Goal: Check status: Check status

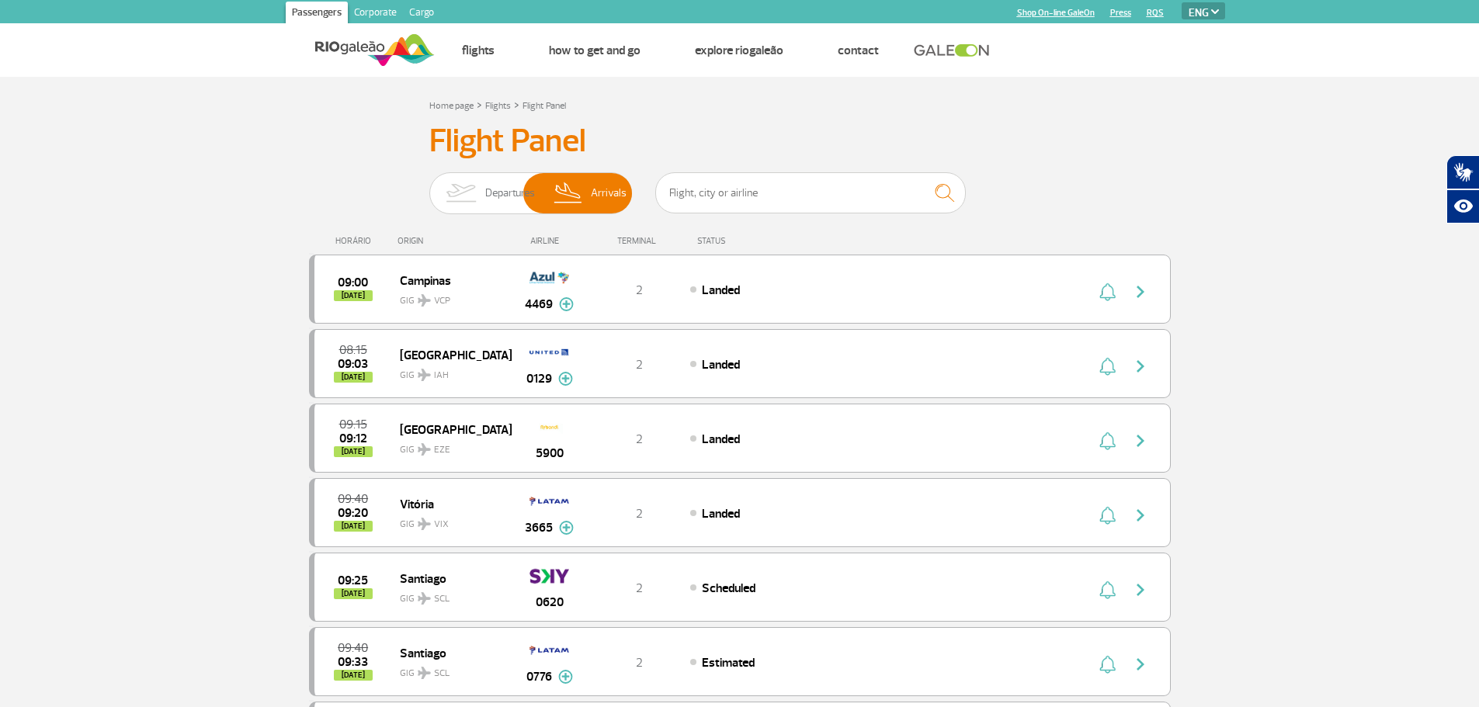
select select "en"
click at [728, 190] on input "text" at bounding box center [810, 192] width 311 height 41
type input "1308"
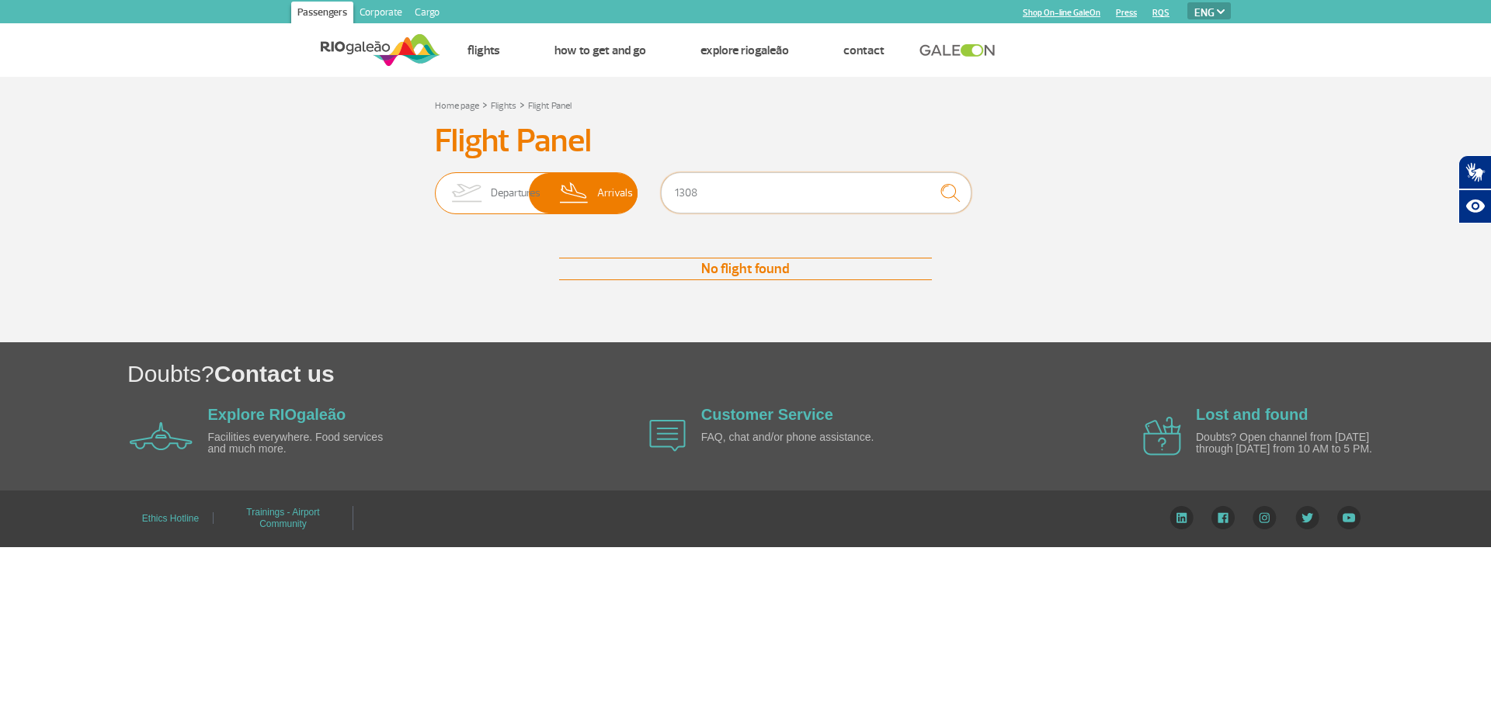
drag, startPoint x: 728, startPoint y: 206, endPoint x: 615, endPoint y: 184, distance: 115.4
click at [615, 184] on div "Departures Arrivals 1308" at bounding box center [745, 195] width 621 height 47
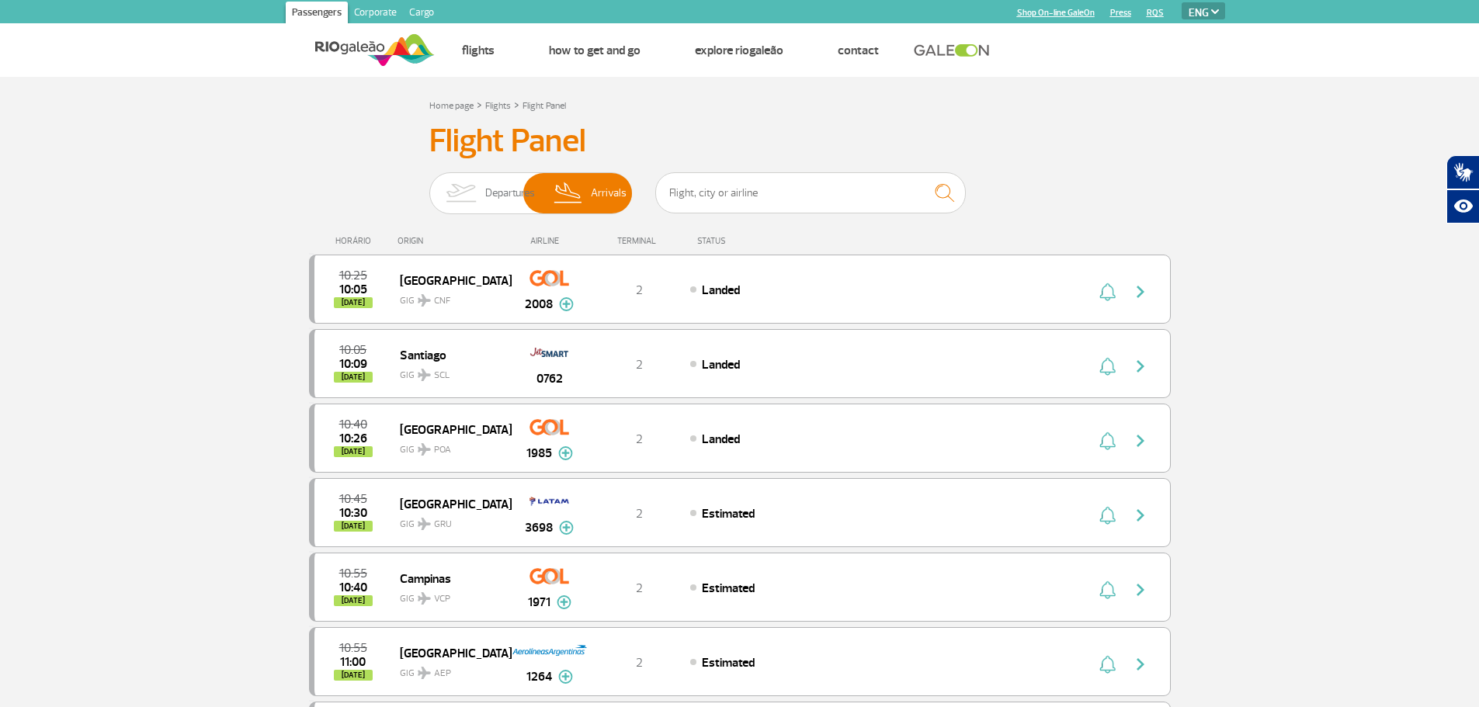
click at [485, 195] on span "Departures" at bounding box center [510, 193] width 50 height 40
click at [429, 186] on input "Departures Arrivals" at bounding box center [429, 186] width 0 height 0
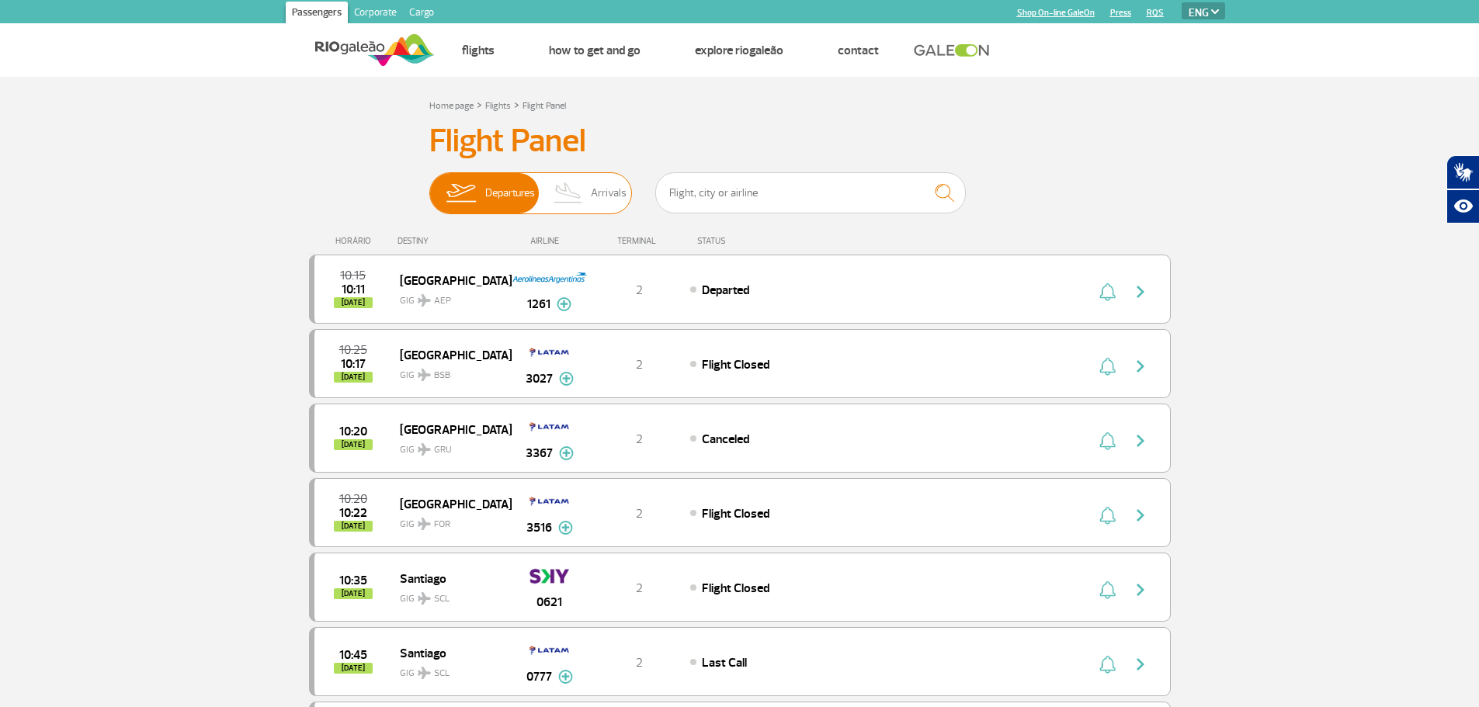
click at [571, 193] on img at bounding box center [569, 193] width 46 height 40
click at [429, 186] on input "Departures Arrivals" at bounding box center [429, 186] width 0 height 0
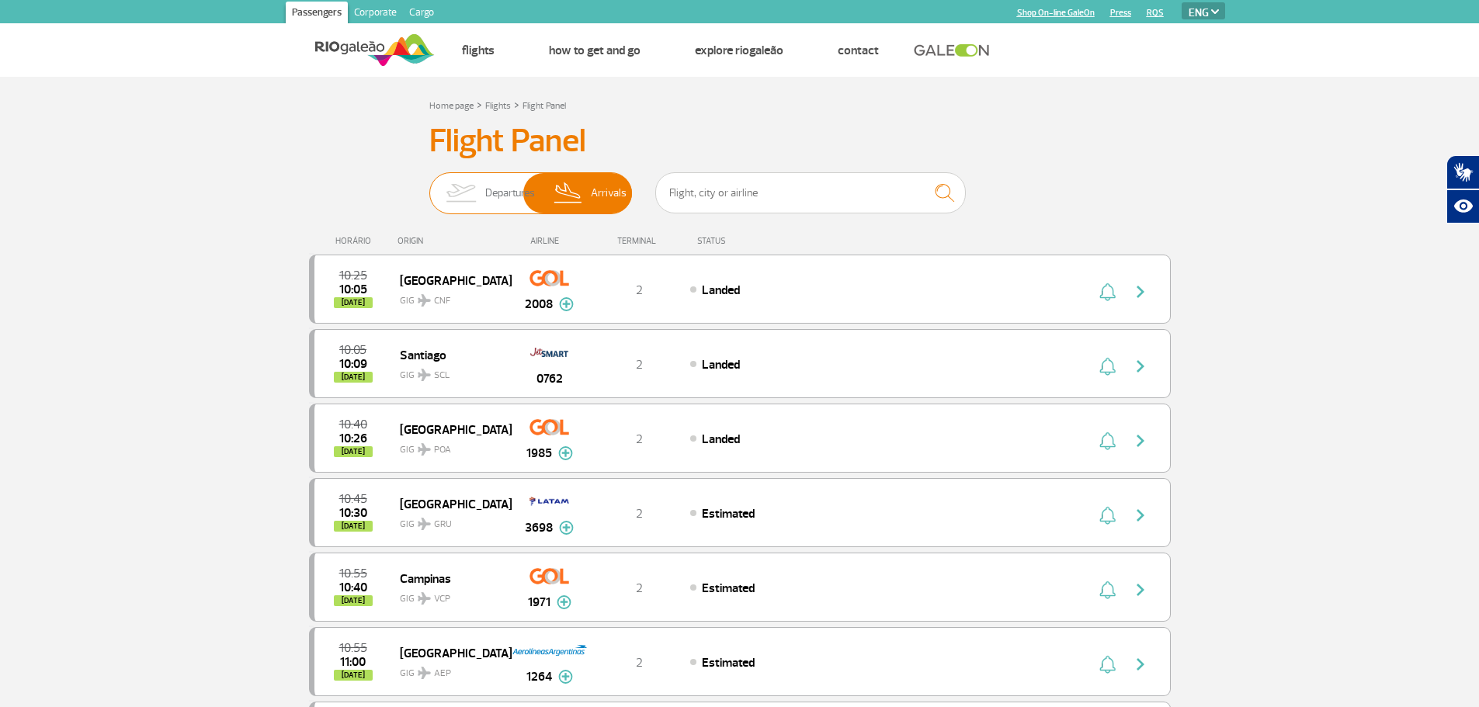
click at [485, 206] on span "Departures" at bounding box center [510, 193] width 50 height 40
click at [429, 186] on input "Departures Arrivals" at bounding box center [429, 186] width 0 height 0
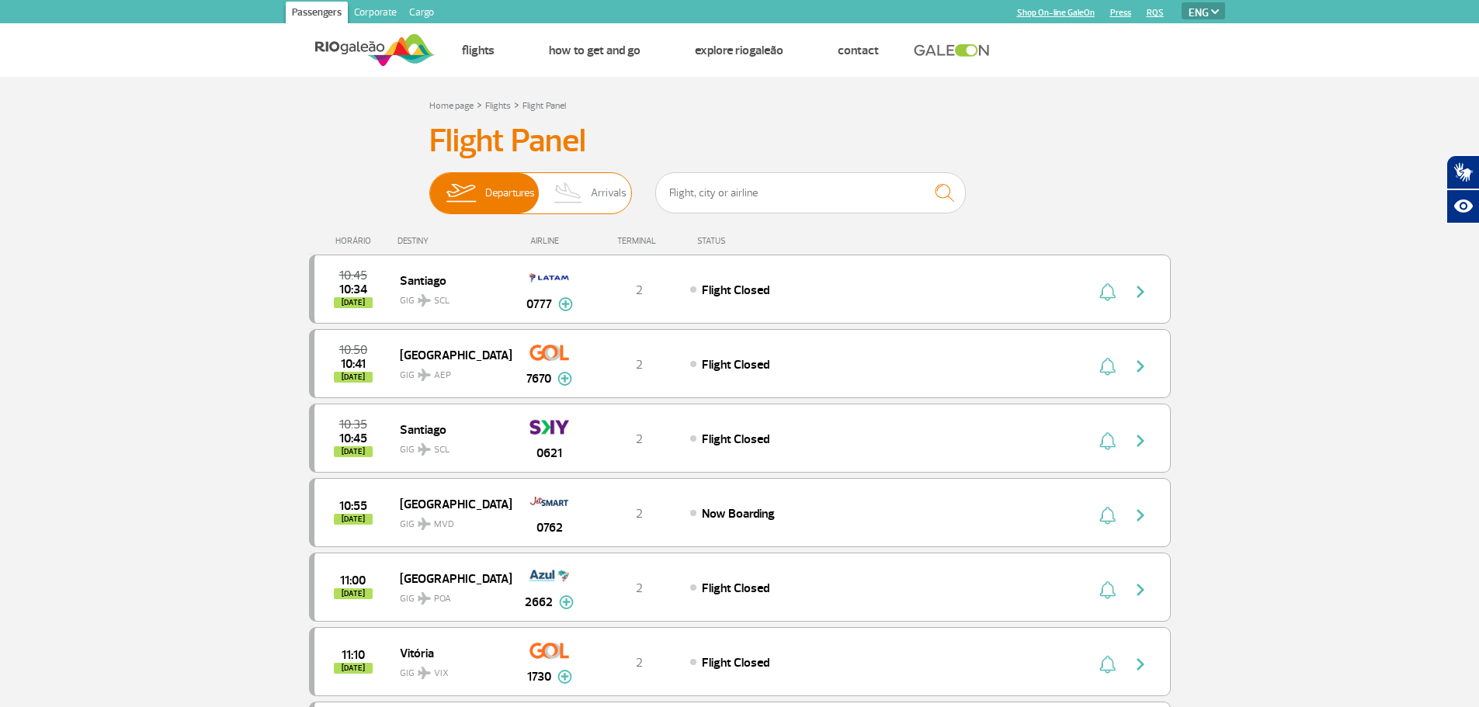
click at [602, 184] on span "Arrivals" at bounding box center [609, 193] width 36 height 40
click at [429, 186] on input "Departures Arrivals" at bounding box center [429, 186] width 0 height 0
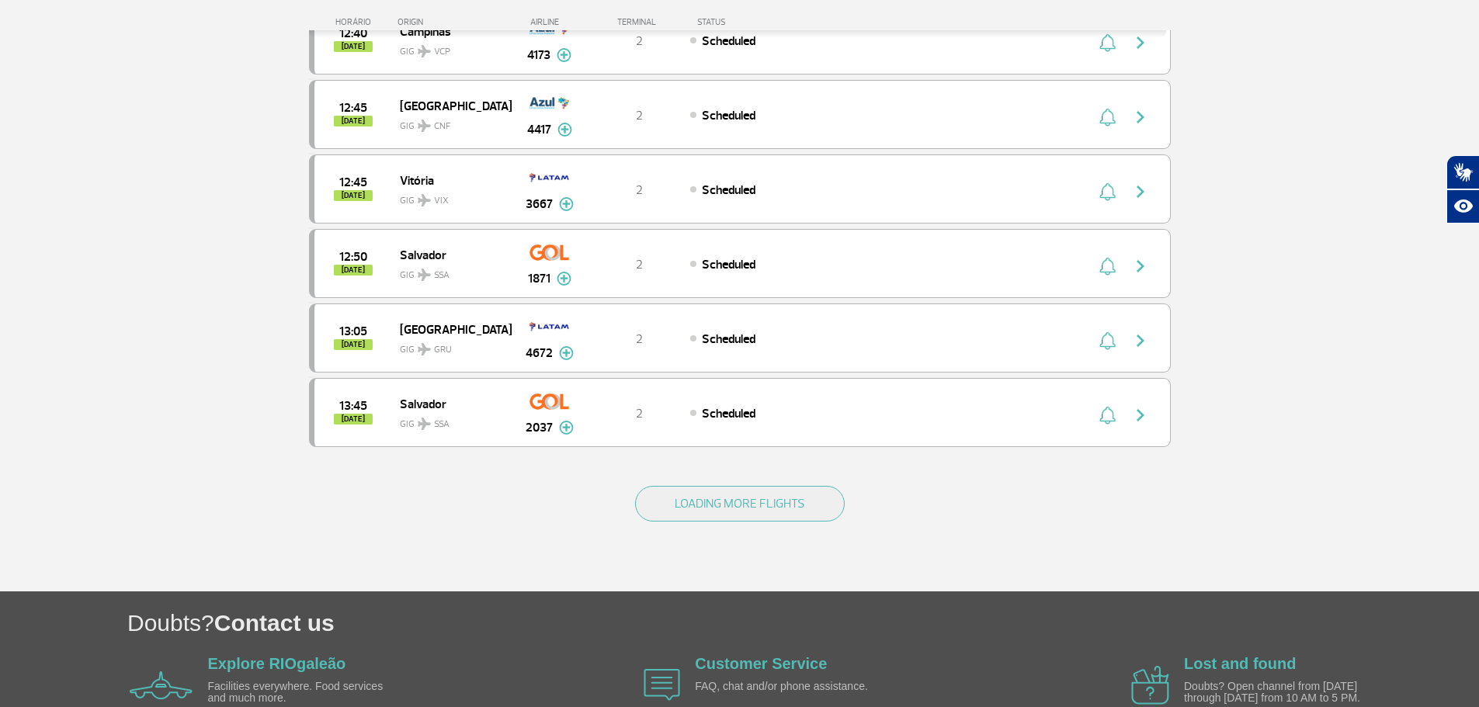
scroll to position [1320, 0]
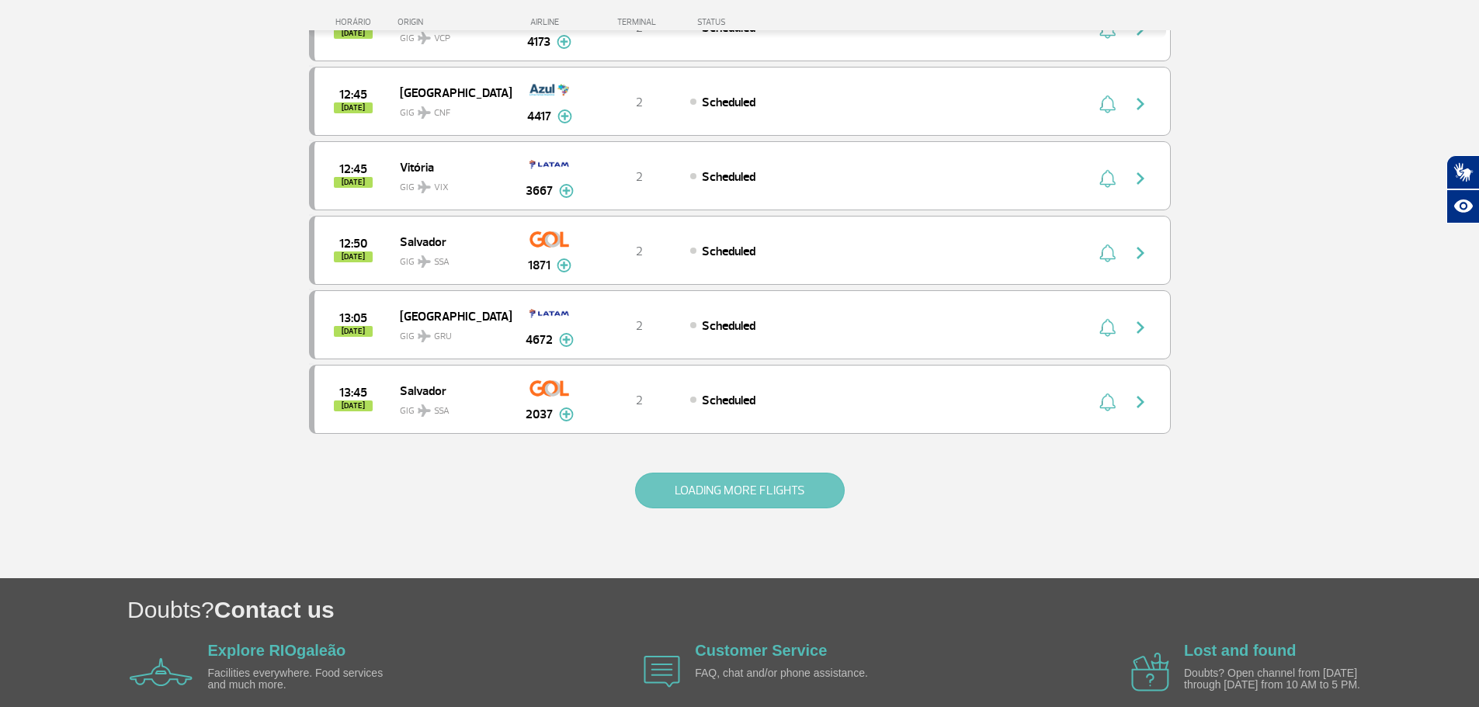
click at [701, 487] on button "LOADING MORE FLIGHTS" at bounding box center [740, 491] width 210 height 36
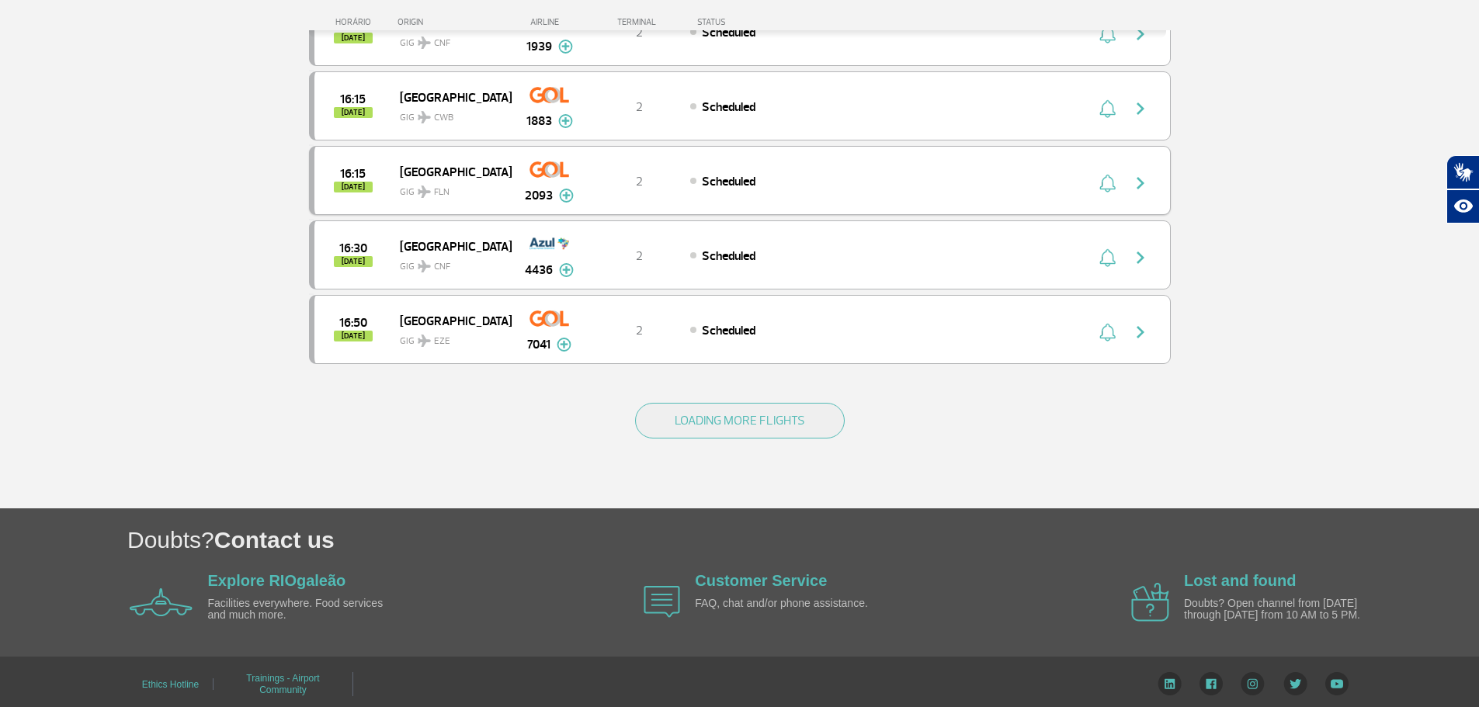
scroll to position [2887, 0]
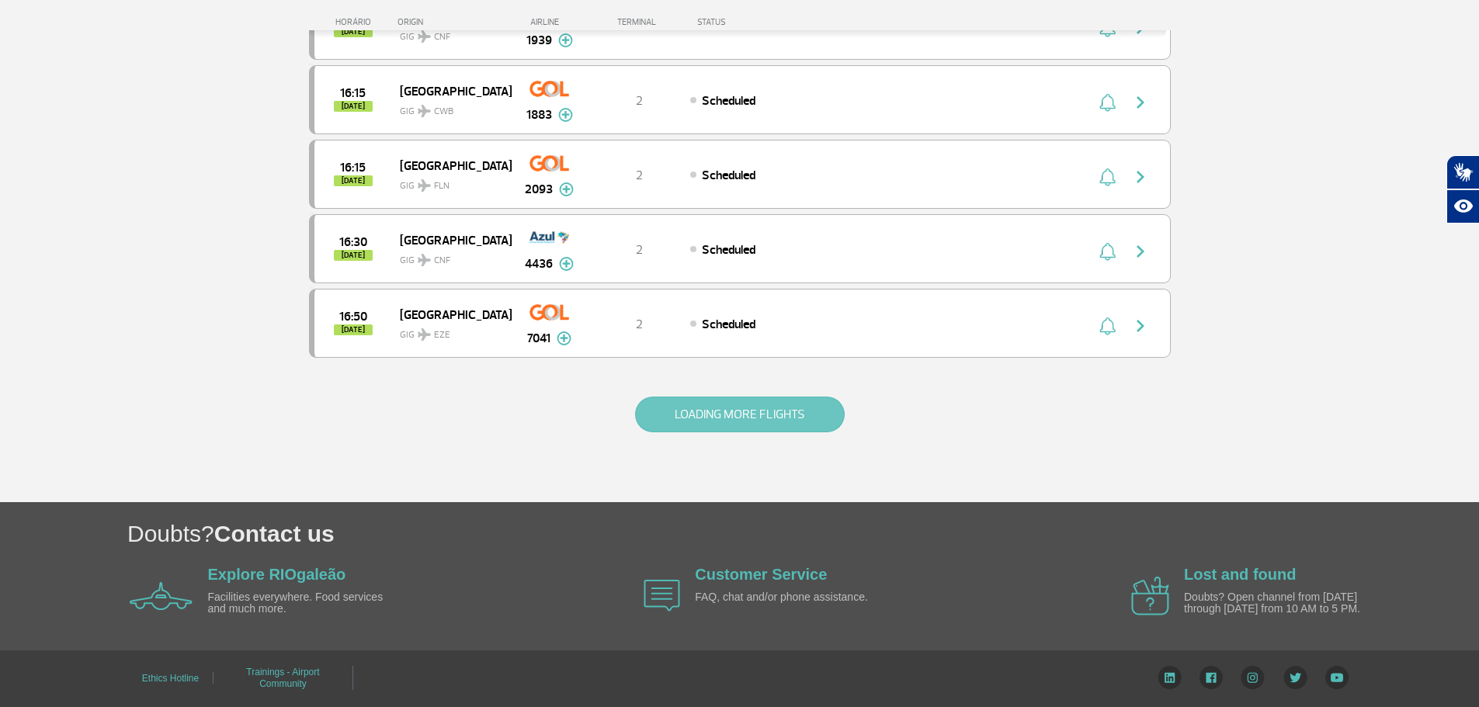
click at [721, 413] on button "LOADING MORE FLIGHTS" at bounding box center [740, 415] width 210 height 36
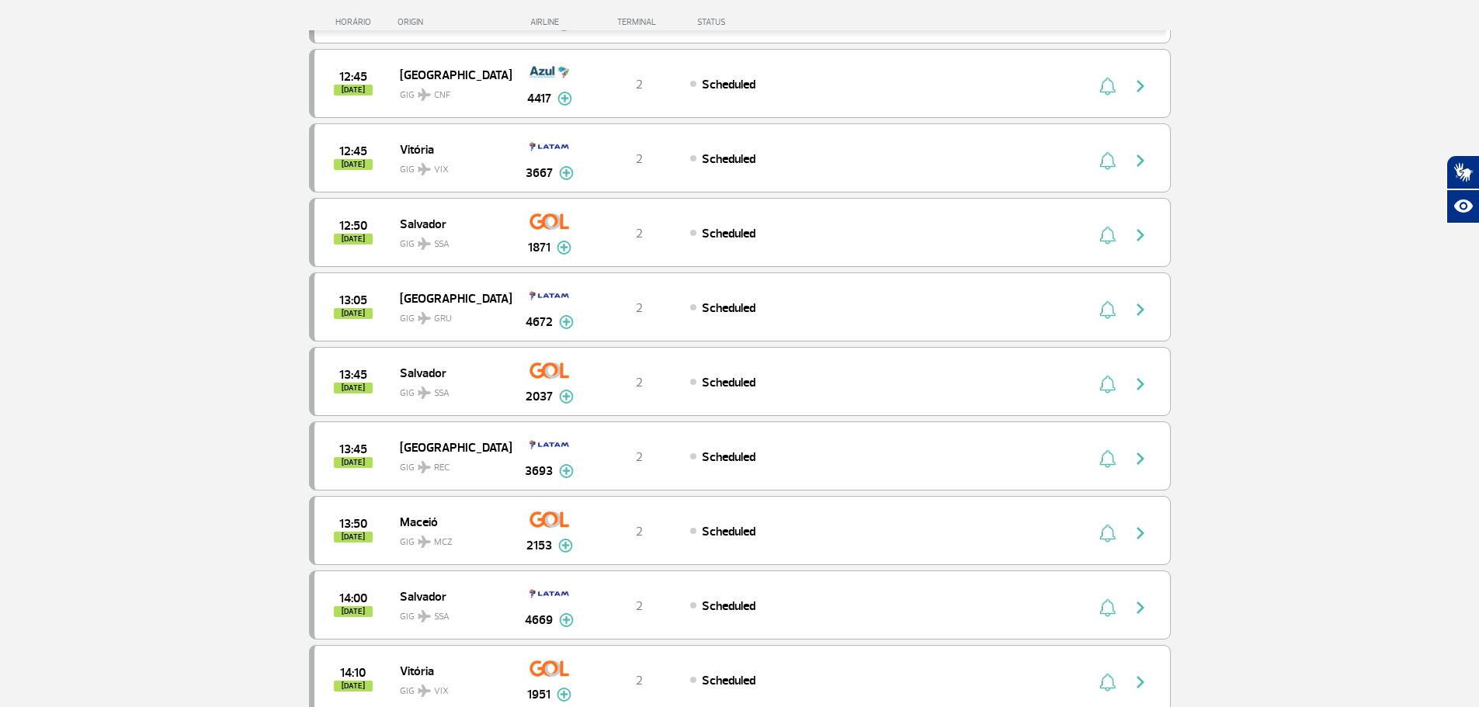
scroll to position [1412, 0]
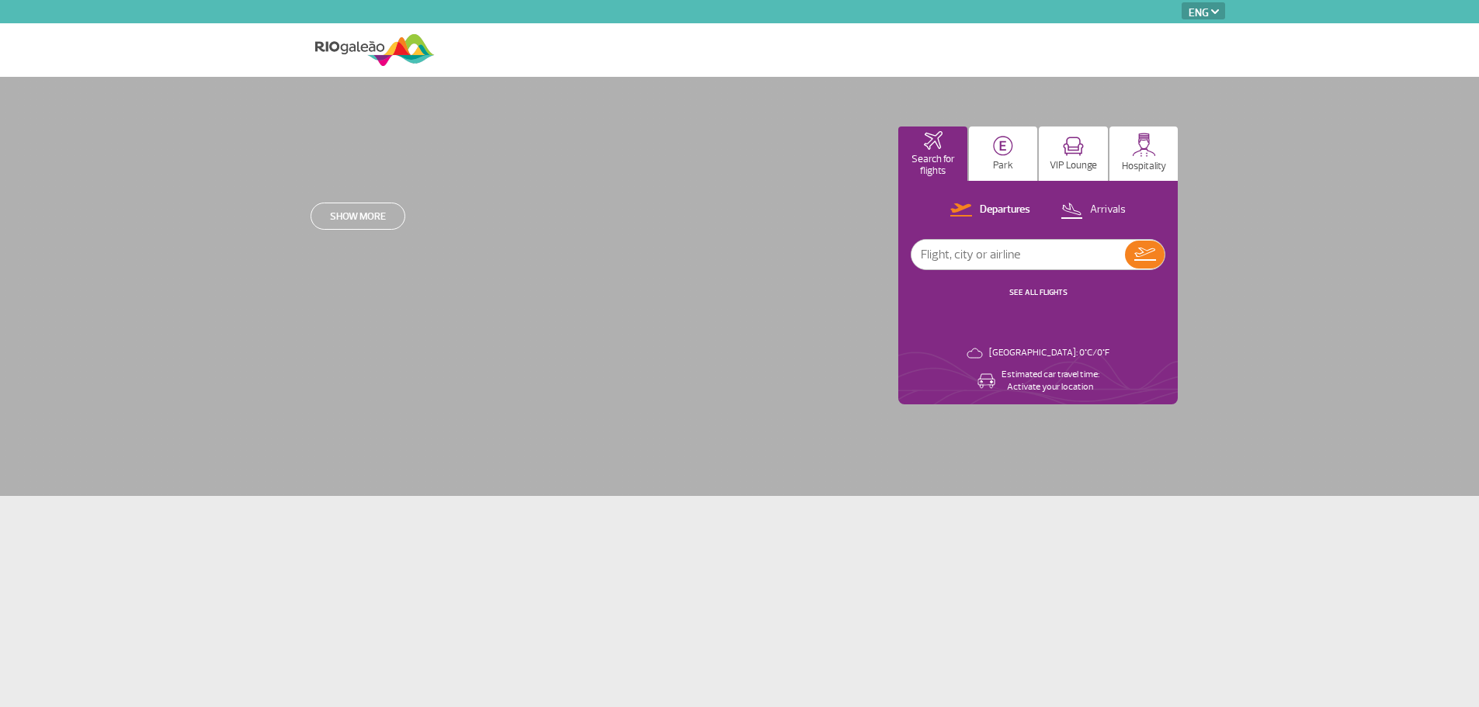
select select "en"
